Goal: Transaction & Acquisition: Purchase product/service

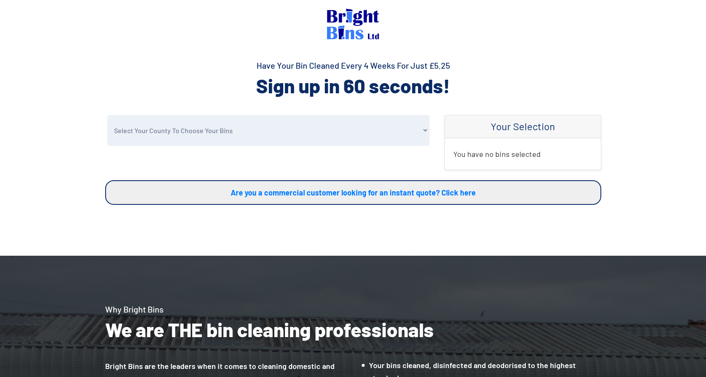
click at [222, 130] on select "Select Your County To Choose Your Bins Cheshire Conwy Denbighshire Flintshire S…" at bounding box center [268, 130] width 322 height 31
select select "Wrexham"
click at [107, 115] on select "Select Your County To Choose Your Bins Cheshire Conwy Denbighshire Flintshire S…" at bounding box center [268, 130] width 322 height 31
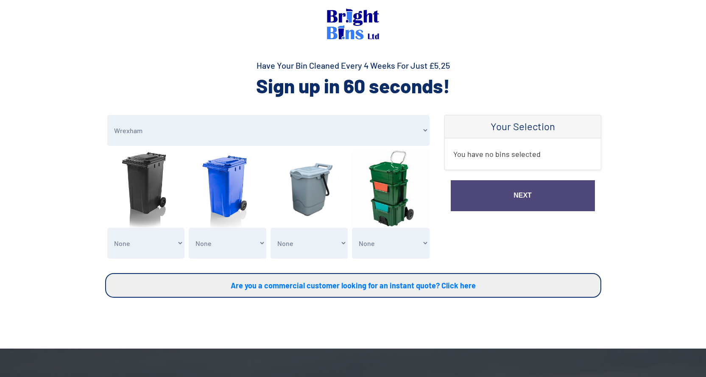
click at [152, 248] on select "None General Waste Bin - X1 (£5.25) General Waste Bin - X2 (£10.50) General Was…" at bounding box center [146, 243] width 78 height 31
select select "1"
click at [107, 228] on select "None General Waste Bin - X1 (£5.25) General Waste Bin - X2 (£10.50) General Was…" at bounding box center [146, 243] width 78 height 31
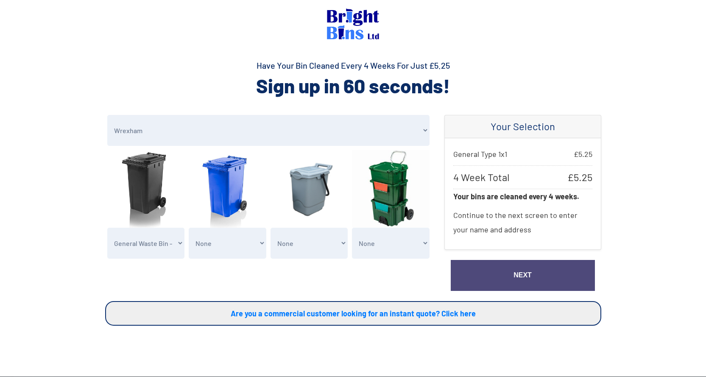
click at [511, 282] on link "Next" at bounding box center [523, 275] width 144 height 31
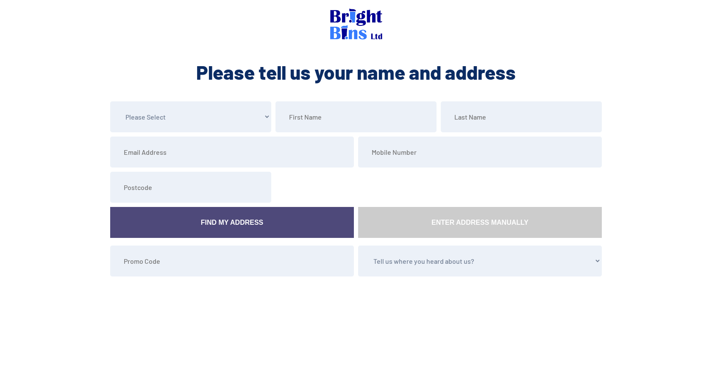
click at [193, 111] on select "Please Select Mr Mrs Miss Ms Dr Other" at bounding box center [190, 116] width 161 height 31
select select "Mrs"
click at [110, 101] on select "Please Select Mr Mrs Miss Ms Dr Other" at bounding box center [190, 116] width 161 height 31
click at [345, 123] on input "text" at bounding box center [356, 116] width 161 height 31
type input "Seema"
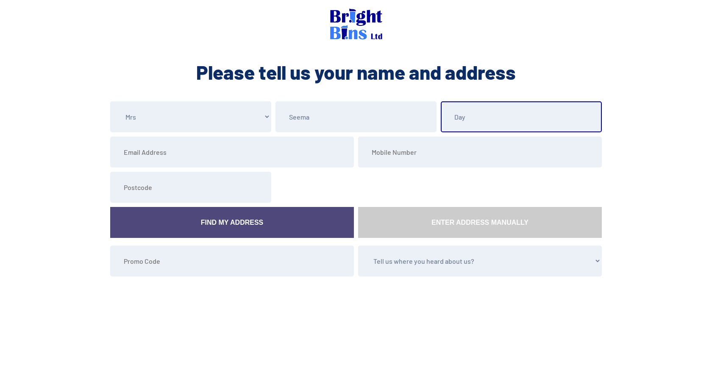
type input "Day"
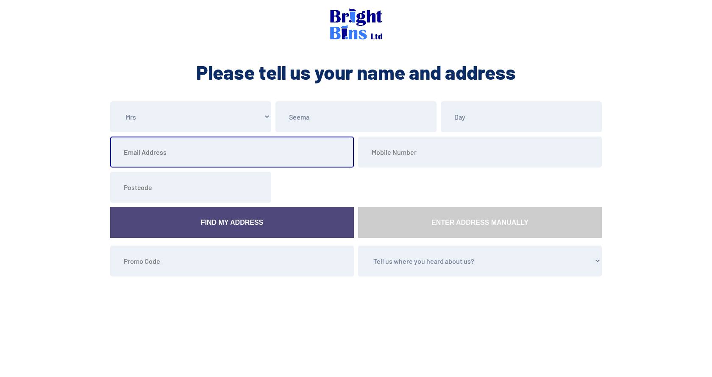
click at [138, 160] on input "email" at bounding box center [232, 152] width 244 height 31
type input "seema_j_day@yahoo.com"
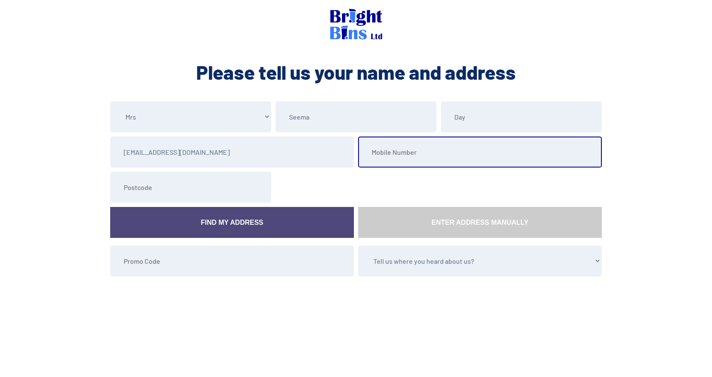
drag, startPoint x: 373, startPoint y: 159, endPoint x: 372, endPoint y: 154, distance: 5.5
click at [372, 154] on input "tel" at bounding box center [480, 152] width 244 height 31
type input "0"
type input "07746424525"
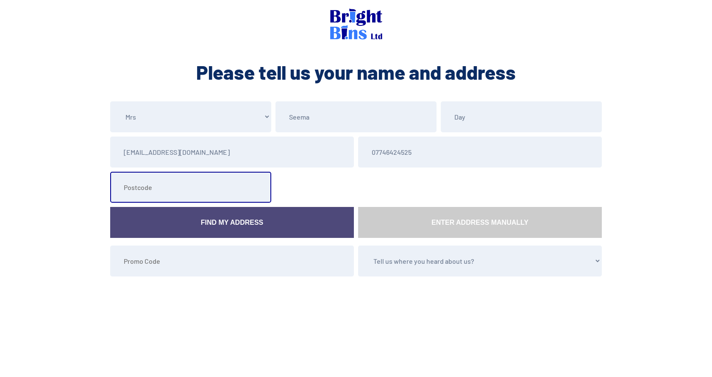
click at [184, 196] on input "text" at bounding box center [190, 187] width 161 height 31
type input "LL12 8HS"
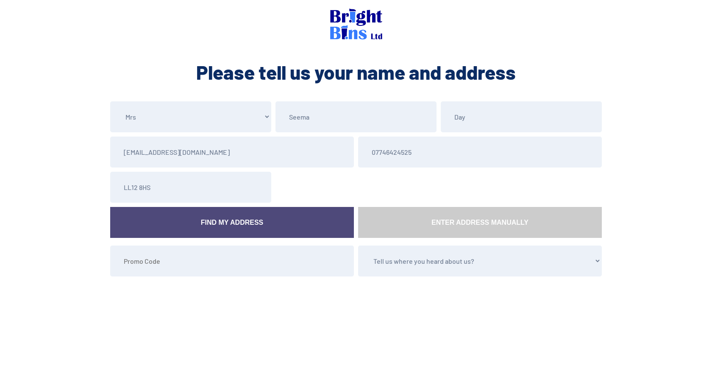
click at [235, 222] on link "Find My Address" at bounding box center [232, 222] width 244 height 31
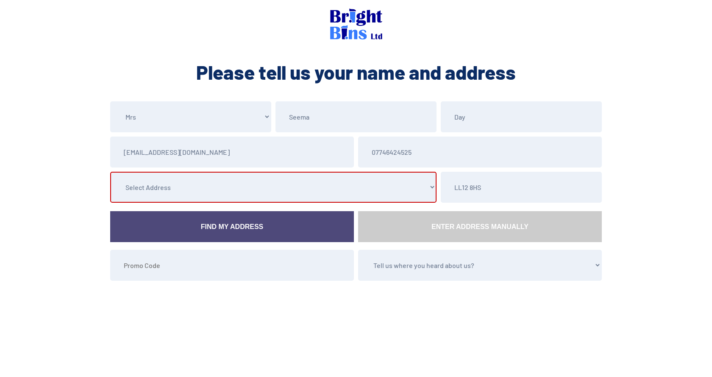
click at [213, 189] on select "Select Address Thorncroft, Greythorne Close, , , Gresford, Wrexham, 1 Greythorn…" at bounding box center [273, 187] width 326 height 31
select select "Wrexham"
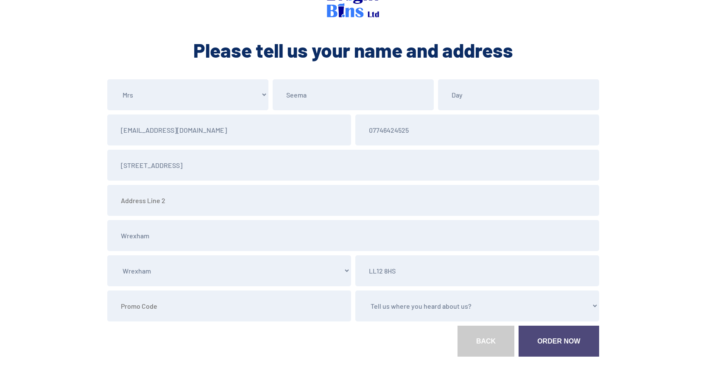
scroll to position [66, 0]
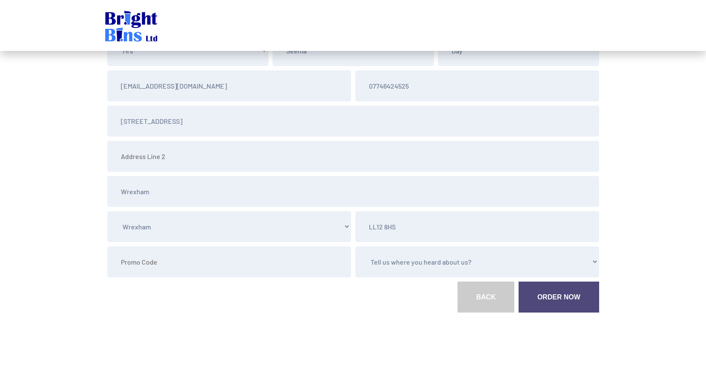
click at [422, 263] on select "Tell us where you heard about us? Word of Mouth Leaflet Sticker On Bin Spoke To…" at bounding box center [477, 261] width 244 height 31
select select "Word of Mouth"
click at [355, 246] on select "Tell us where you heard about us? Word of Mouth Leaflet Sticker On Bin Spoke To…" at bounding box center [477, 261] width 244 height 31
click at [542, 298] on link "Order Now" at bounding box center [558, 297] width 80 height 31
